Goal: Information Seeking & Learning: Check status

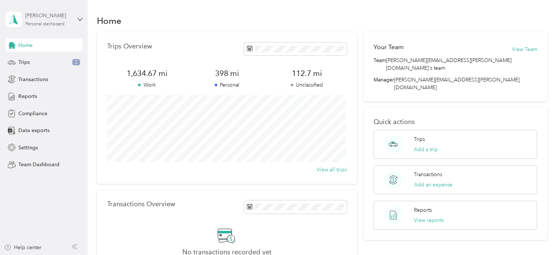
click at [44, 23] on div "Personal dashboard" at bounding box center [44, 24] width 39 height 4
click at [37, 59] on div "Team dashboard" at bounding box center [31, 60] width 39 height 8
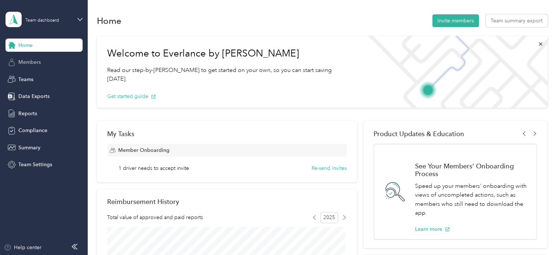
click at [37, 65] on span "Members" at bounding box center [29, 62] width 22 height 8
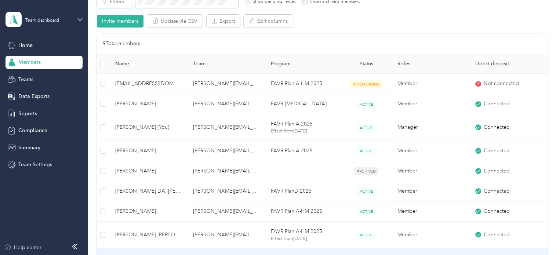
scroll to position [257, 0]
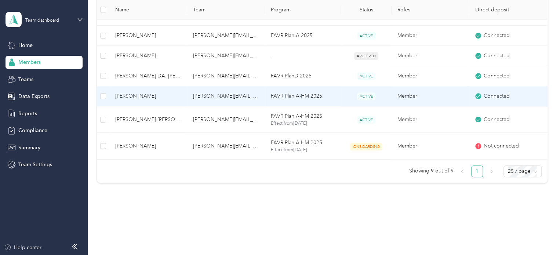
click at [130, 96] on span "[PERSON_NAME]" at bounding box center [148, 96] width 66 height 8
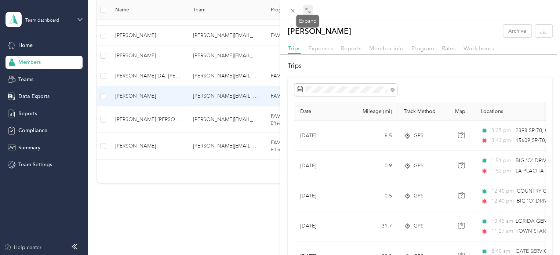
click at [307, 12] on icon at bounding box center [308, 11] width 6 height 6
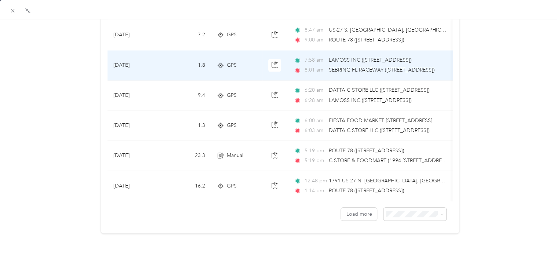
scroll to position [683, 0]
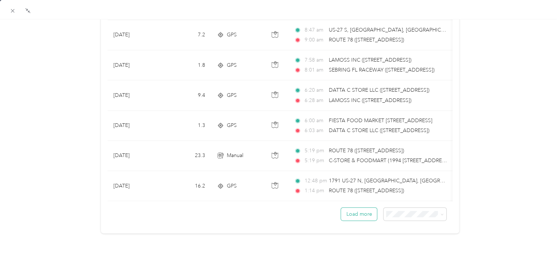
click at [351, 208] on button "Load more" at bounding box center [359, 214] width 36 height 13
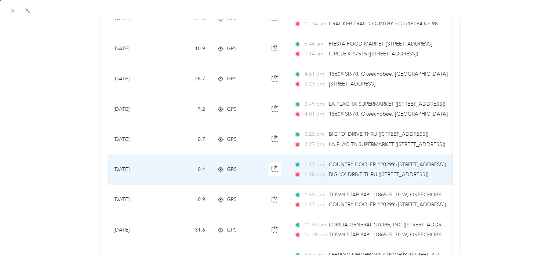
scroll to position [1233, 0]
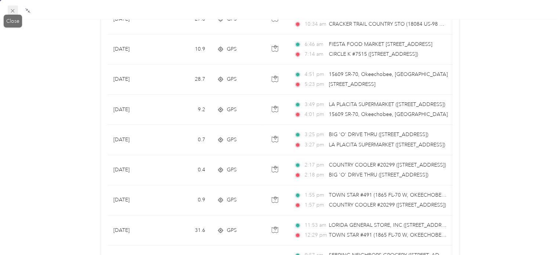
click at [14, 10] on icon at bounding box center [13, 11] width 6 height 6
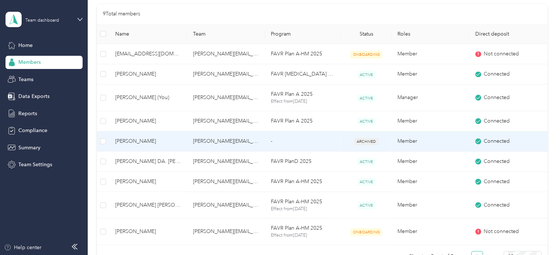
scroll to position [183, 0]
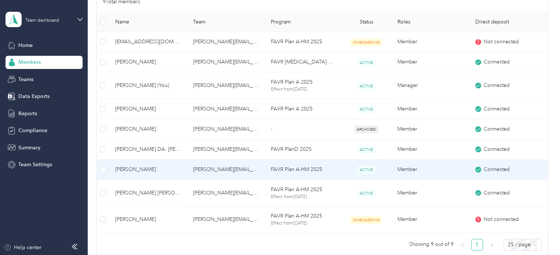
click at [139, 172] on span "[PERSON_NAME]" at bounding box center [148, 169] width 66 height 8
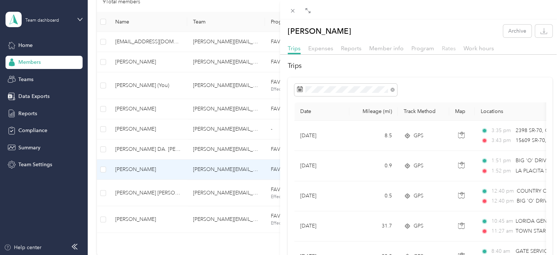
click at [447, 46] on span "Rates" at bounding box center [449, 48] width 14 height 7
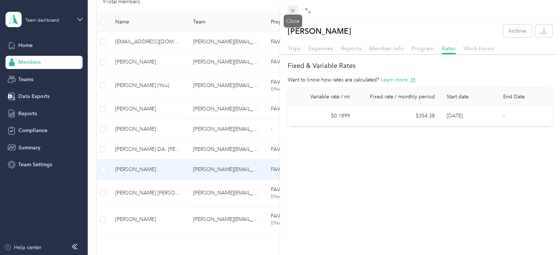
click at [291, 12] on icon at bounding box center [293, 11] width 4 height 4
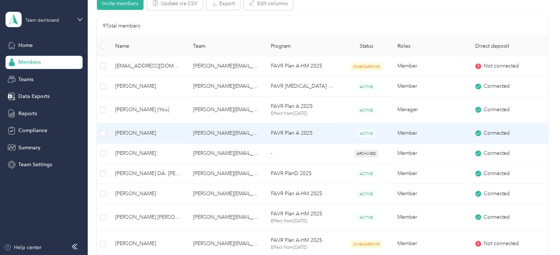
scroll to position [147, 0]
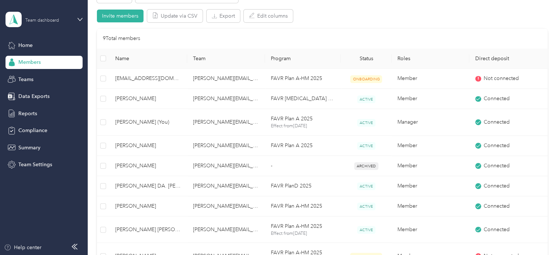
click at [45, 20] on div "Team dashboard" at bounding box center [42, 20] width 34 height 4
click at [36, 77] on div "Personal dashboard" at bounding box center [35, 76] width 46 height 8
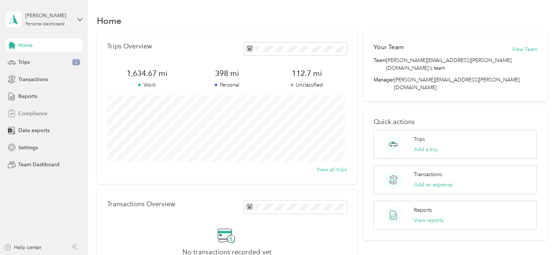
click at [35, 112] on span "Compliance" at bounding box center [32, 114] width 29 height 8
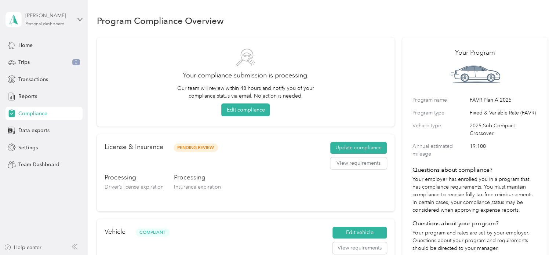
click at [39, 18] on div "[PERSON_NAME]" at bounding box center [48, 16] width 46 height 8
click at [67, 150] on div "Settings" at bounding box center [44, 147] width 77 height 13
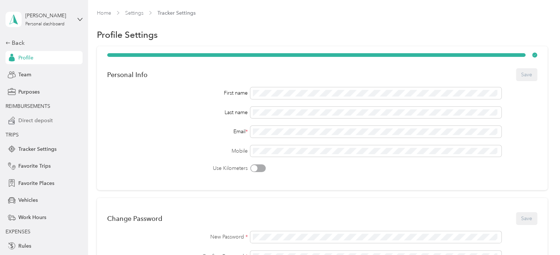
click at [29, 119] on span "Direct deposit" at bounding box center [35, 121] width 34 height 8
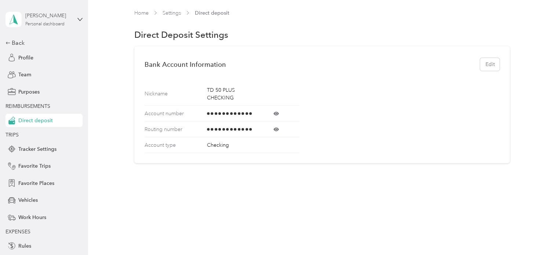
click at [42, 18] on div "[PERSON_NAME]" at bounding box center [48, 16] width 46 height 8
click at [57, 59] on div "Team dashboard" at bounding box center [121, 60] width 227 height 13
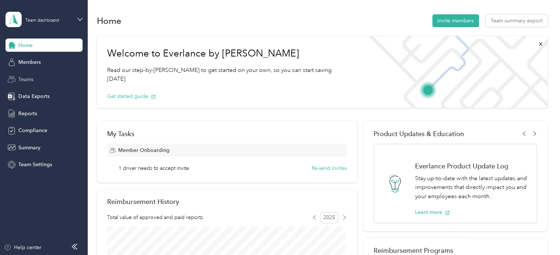
click at [27, 79] on span "Teams" at bounding box center [25, 80] width 15 height 8
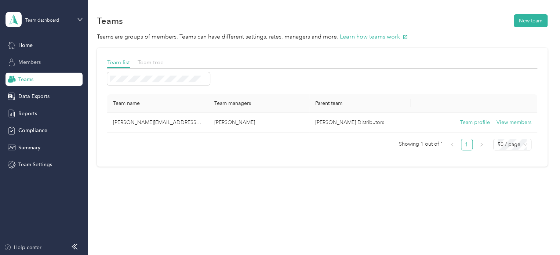
click at [29, 61] on span "Members" at bounding box center [29, 62] width 22 height 8
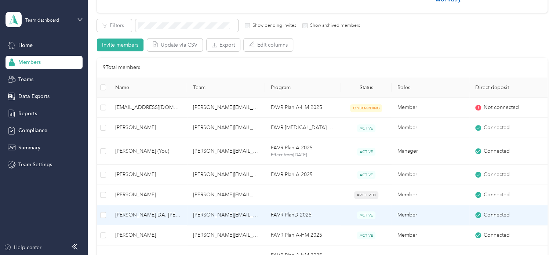
scroll to position [183, 0]
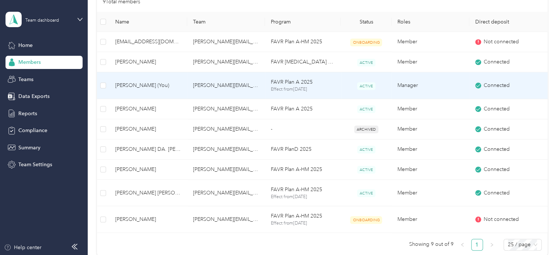
click at [135, 88] on span "[PERSON_NAME] (You)" at bounding box center [148, 85] width 66 height 8
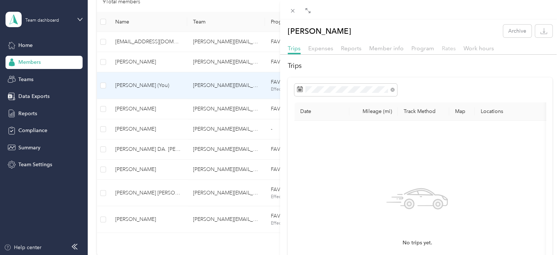
click at [449, 50] on span "Rates" at bounding box center [449, 48] width 14 height 7
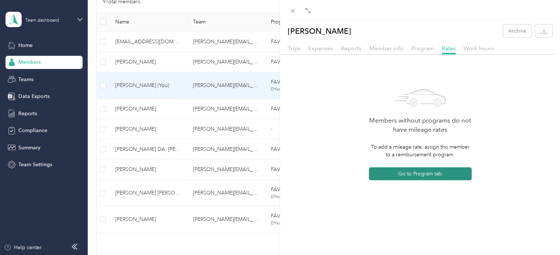
click at [415, 176] on button "Go to Program tab" at bounding box center [420, 173] width 103 height 13
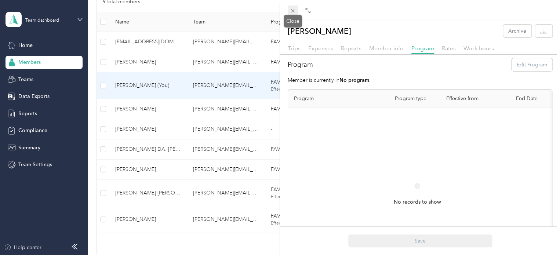
click at [295, 12] on icon at bounding box center [292, 11] width 6 height 6
